Goal: Transaction & Acquisition: Book appointment/travel/reservation

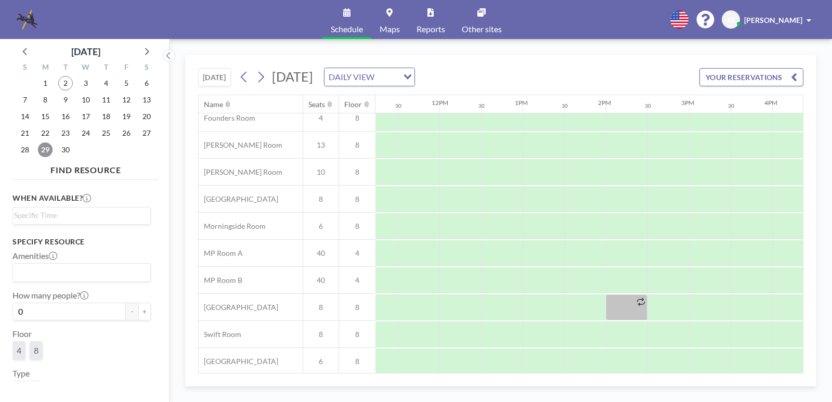
scroll to position [117, 936]
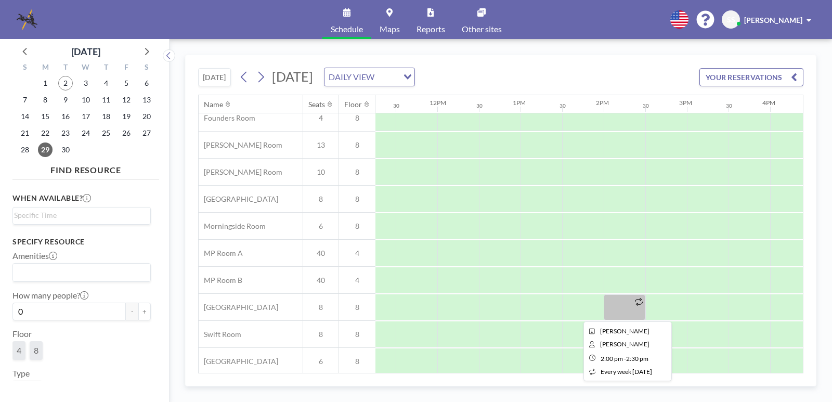
click at [630, 305] on div at bounding box center [625, 307] width 42 height 26
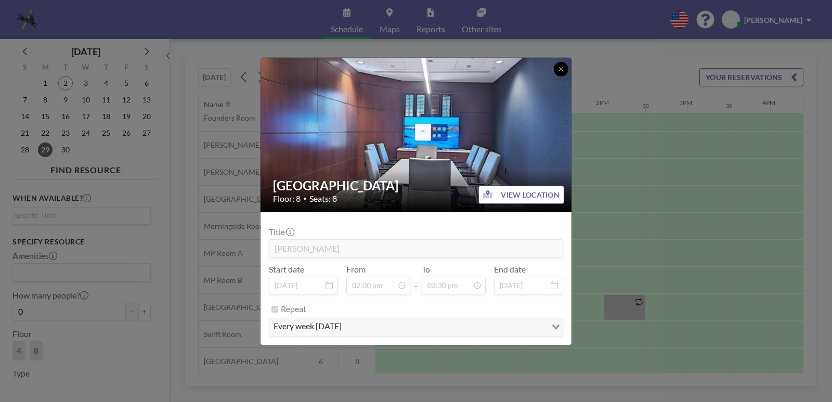
click at [558, 69] on icon at bounding box center [561, 69] width 6 height 6
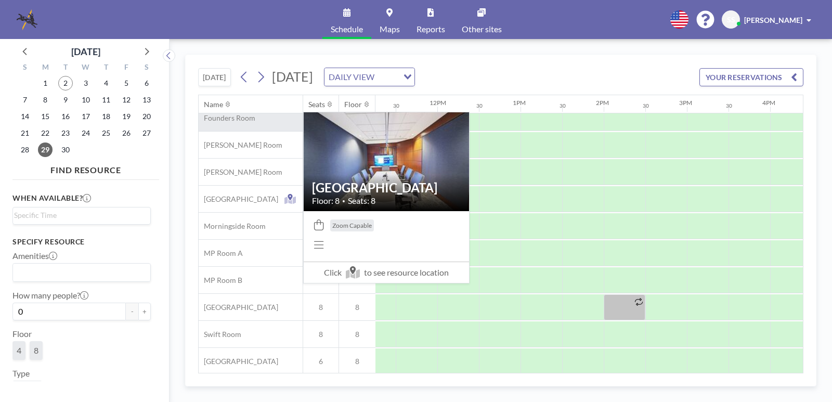
scroll to position [0, 936]
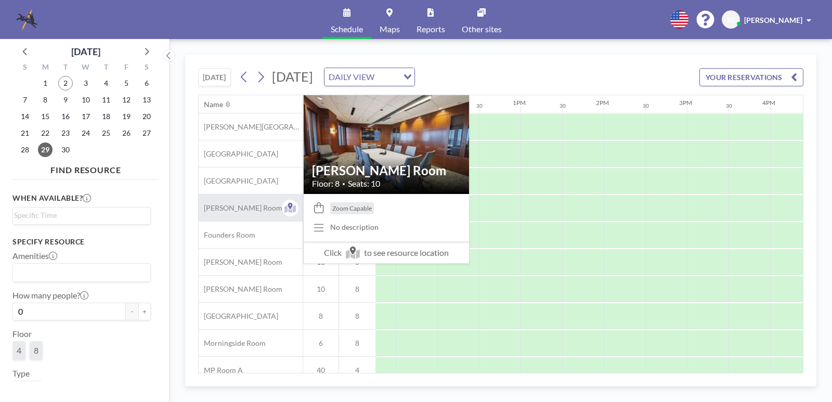
click at [234, 208] on span "[PERSON_NAME] Room" at bounding box center [241, 207] width 84 height 9
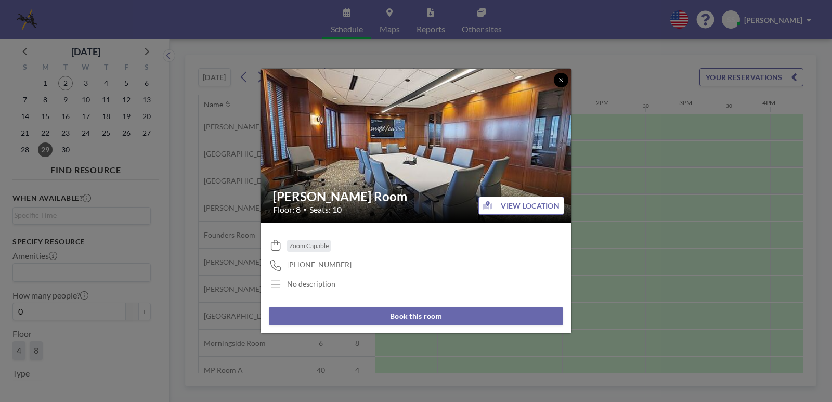
click at [563, 81] on icon at bounding box center [561, 80] width 6 height 6
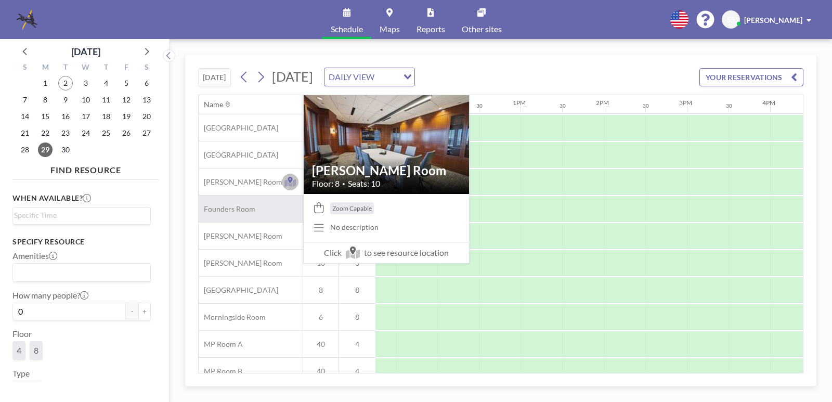
scroll to position [39, 936]
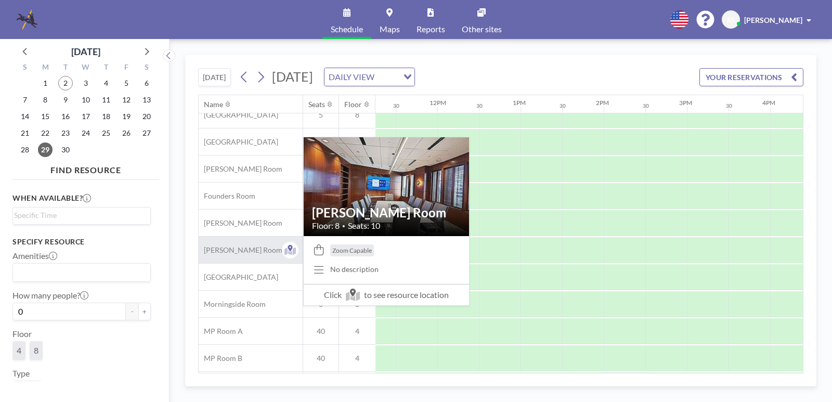
click at [234, 251] on span "[PERSON_NAME] Room" at bounding box center [241, 249] width 84 height 9
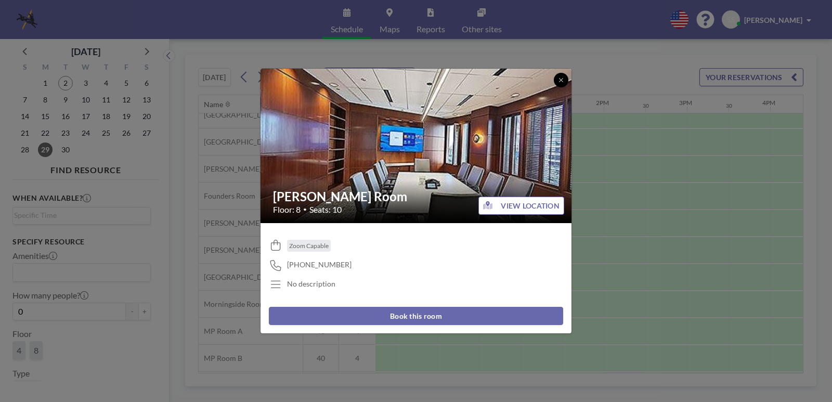
click at [561, 77] on icon at bounding box center [561, 80] width 6 height 6
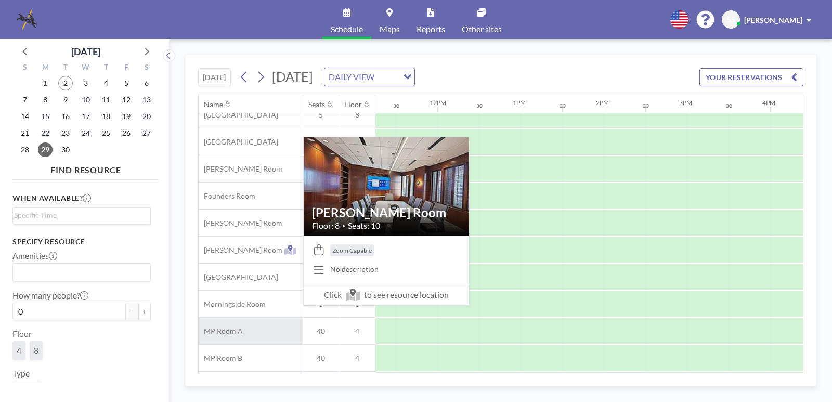
scroll to position [124, 936]
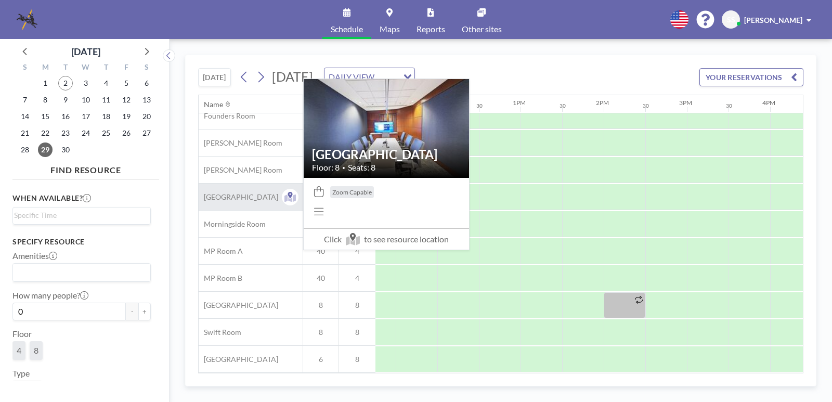
click at [234, 193] on span "[GEOGRAPHIC_DATA]" at bounding box center [239, 196] width 80 height 9
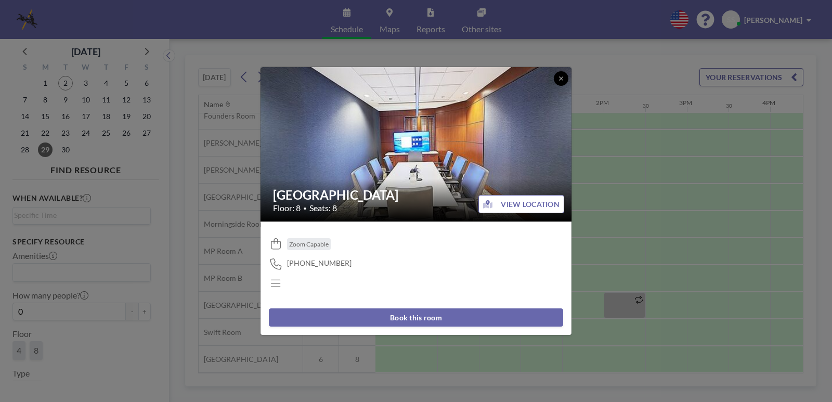
click at [559, 80] on icon at bounding box center [561, 78] width 6 height 6
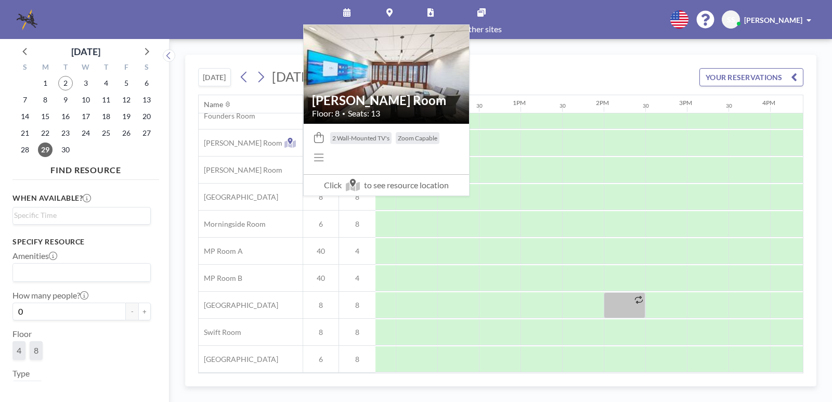
scroll to position [0, 936]
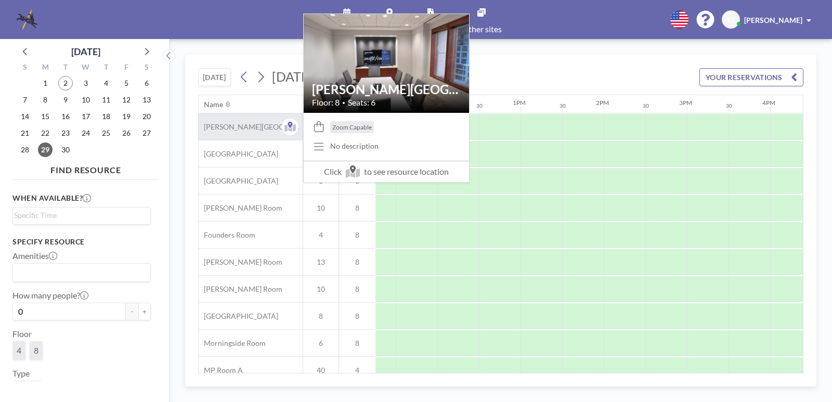
click at [234, 130] on span "[PERSON_NAME][GEOGRAPHIC_DATA]" at bounding box center [251, 126] width 104 height 9
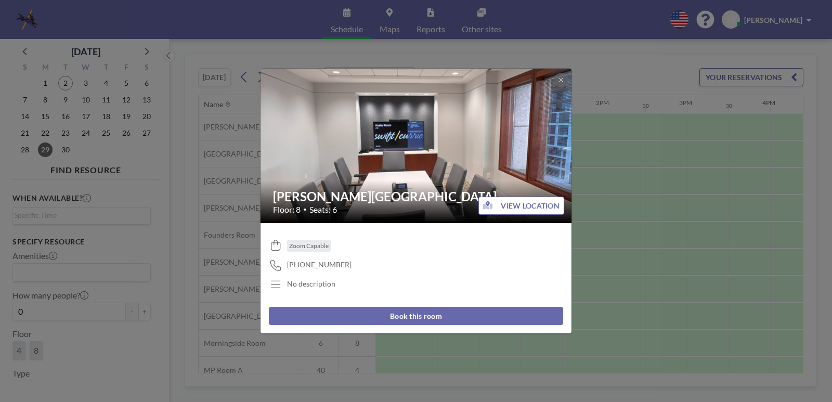
click at [429, 318] on button "Book this room" at bounding box center [416, 316] width 294 height 18
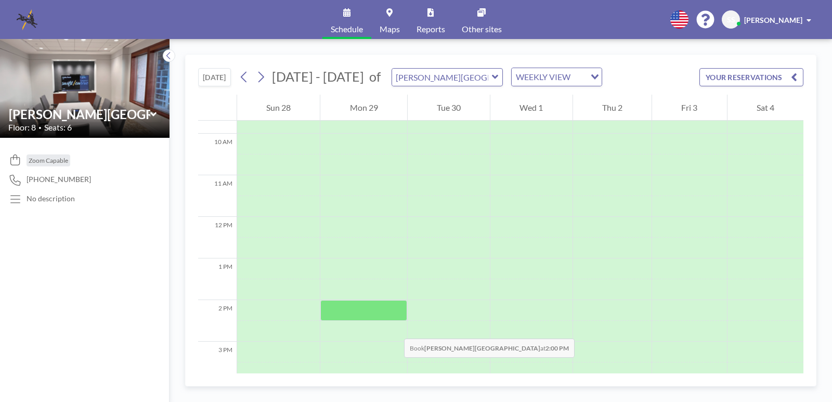
scroll to position [390, 0]
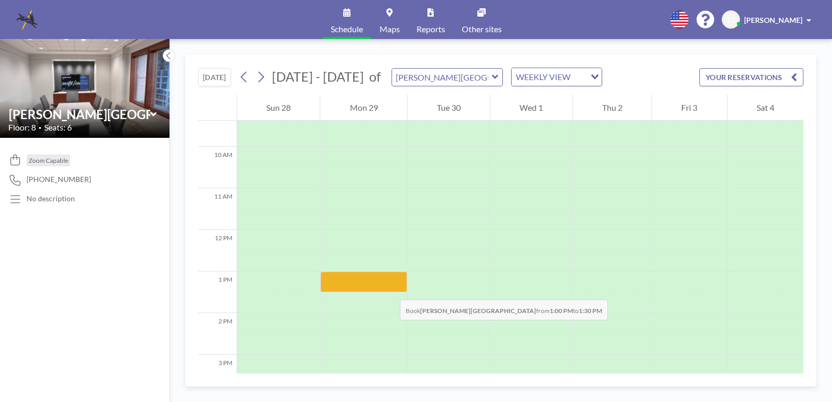
click at [389, 289] on div at bounding box center [363, 281] width 86 height 21
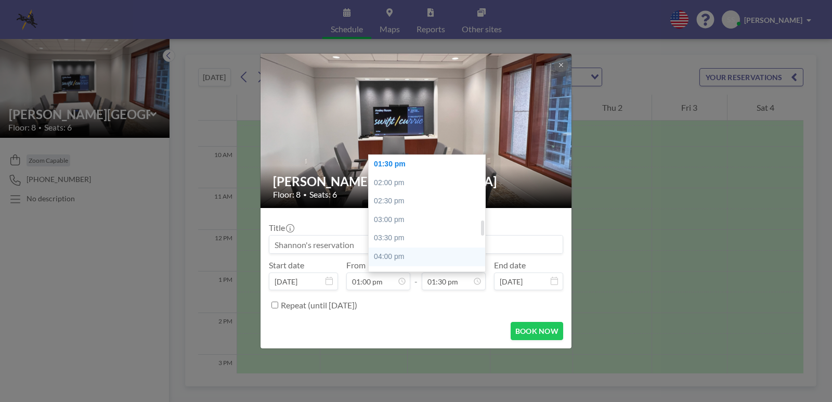
scroll to position [526, 0]
click at [385, 266] on div "05:00 pm" at bounding box center [430, 267] width 122 height 19
type input "05:00 pm"
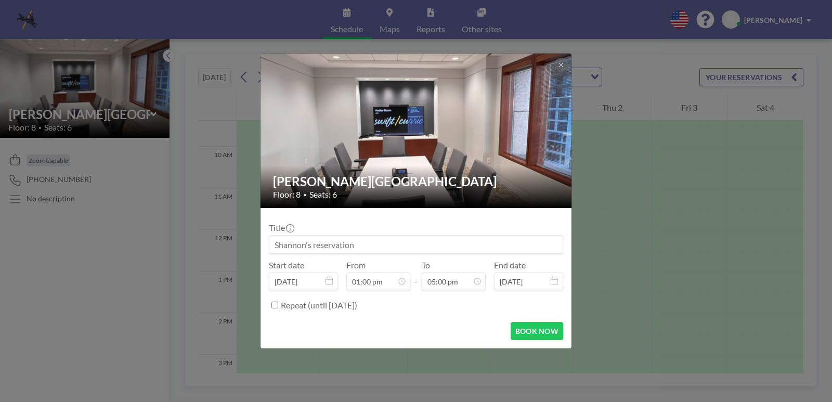
drag, startPoint x: 386, startPoint y: 245, endPoint x: 266, endPoint y: 232, distance: 120.3
click at [266, 232] on form "Title Start date [DATE] From 01:00 pm - To 05:00 pm End date [DATE] Repeat (unt…" at bounding box center [415, 278] width 311 height 140
click at [396, 248] on input at bounding box center [415, 244] width 293 height 18
drag, startPoint x: 385, startPoint y: 244, endPoint x: 330, endPoint y: 246, distance: 55.7
click at [330, 246] on input at bounding box center [415, 244] width 293 height 18
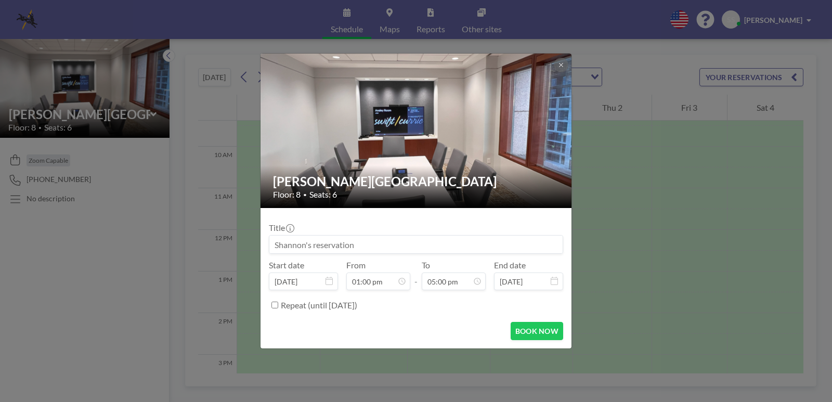
click at [413, 249] on input at bounding box center [415, 244] width 293 height 18
click at [414, 240] on input at bounding box center [415, 244] width 293 height 18
drag, startPoint x: 402, startPoint y: 246, endPoint x: 384, endPoint y: 247, distance: 18.7
click at [402, 247] on input at bounding box center [415, 244] width 293 height 18
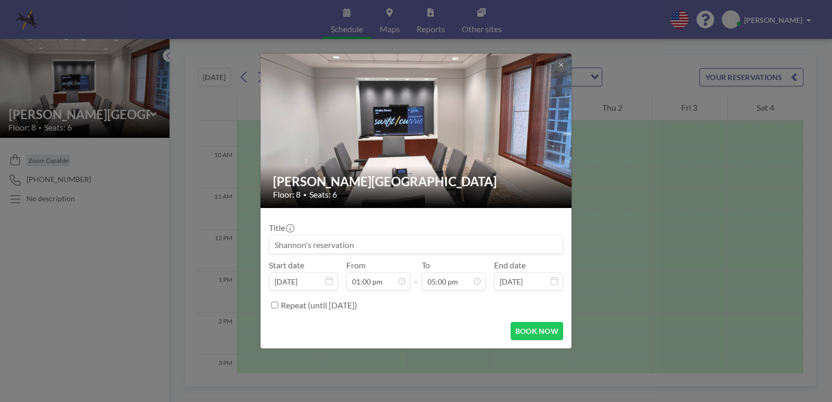
click at [366, 247] on input at bounding box center [415, 244] width 293 height 18
click at [543, 329] on button "BOOK NOW" at bounding box center [536, 331] width 53 height 18
